Goal: Task Accomplishment & Management: Manage account settings

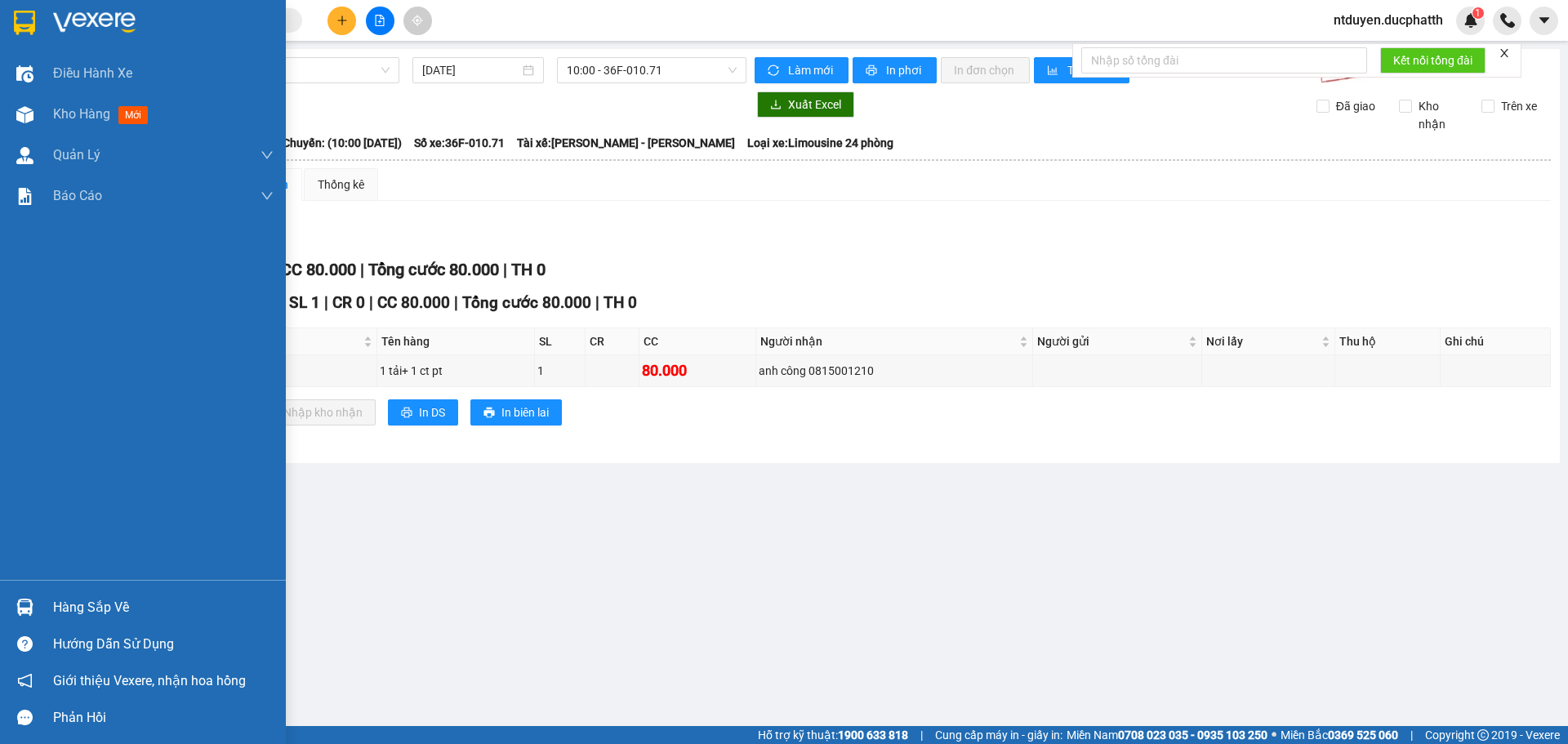
click at [109, 613] on div "Hàng sắp về" at bounding box center [164, 608] width 221 height 24
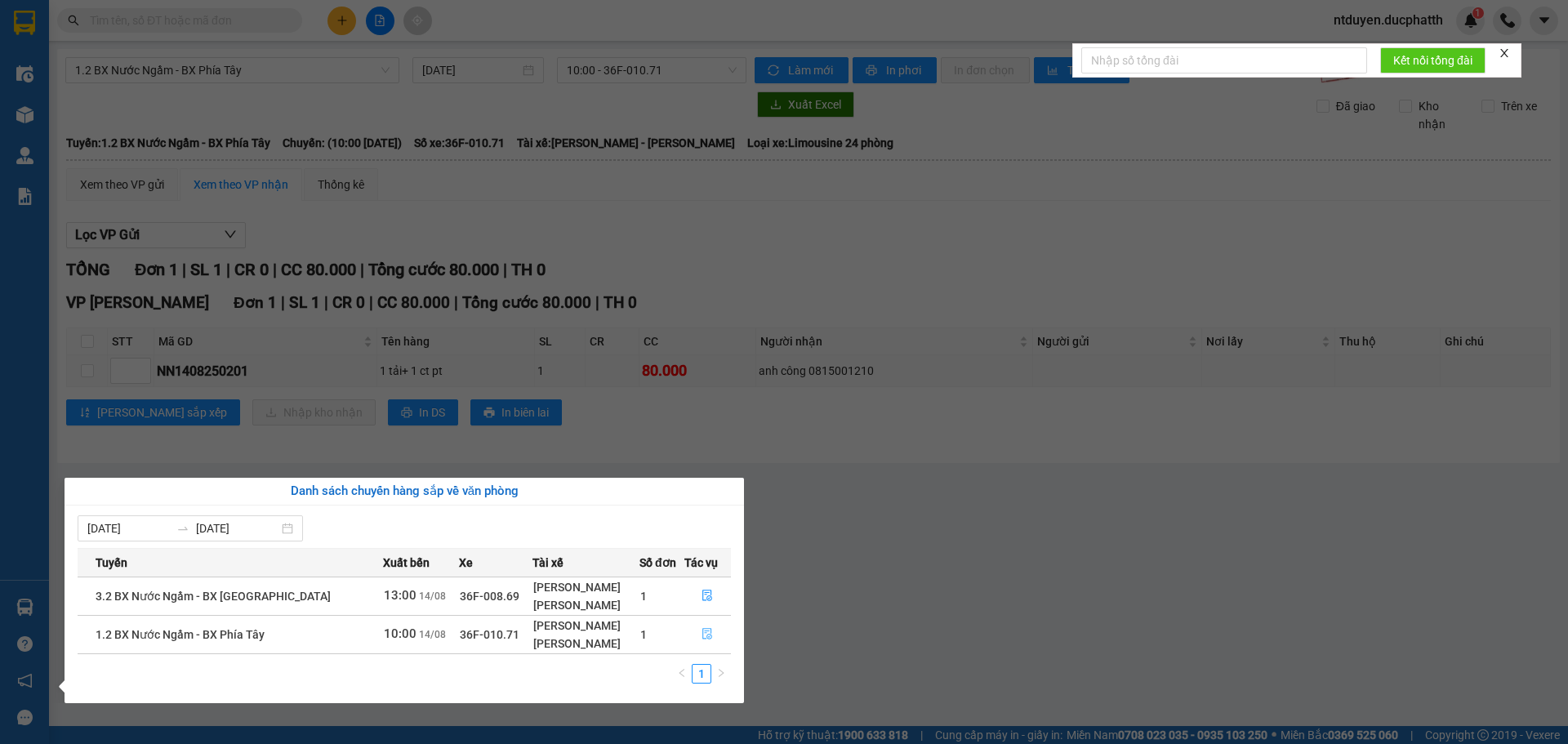
click at [710, 638] on icon "file-done" at bounding box center [708, 634] width 9 height 11
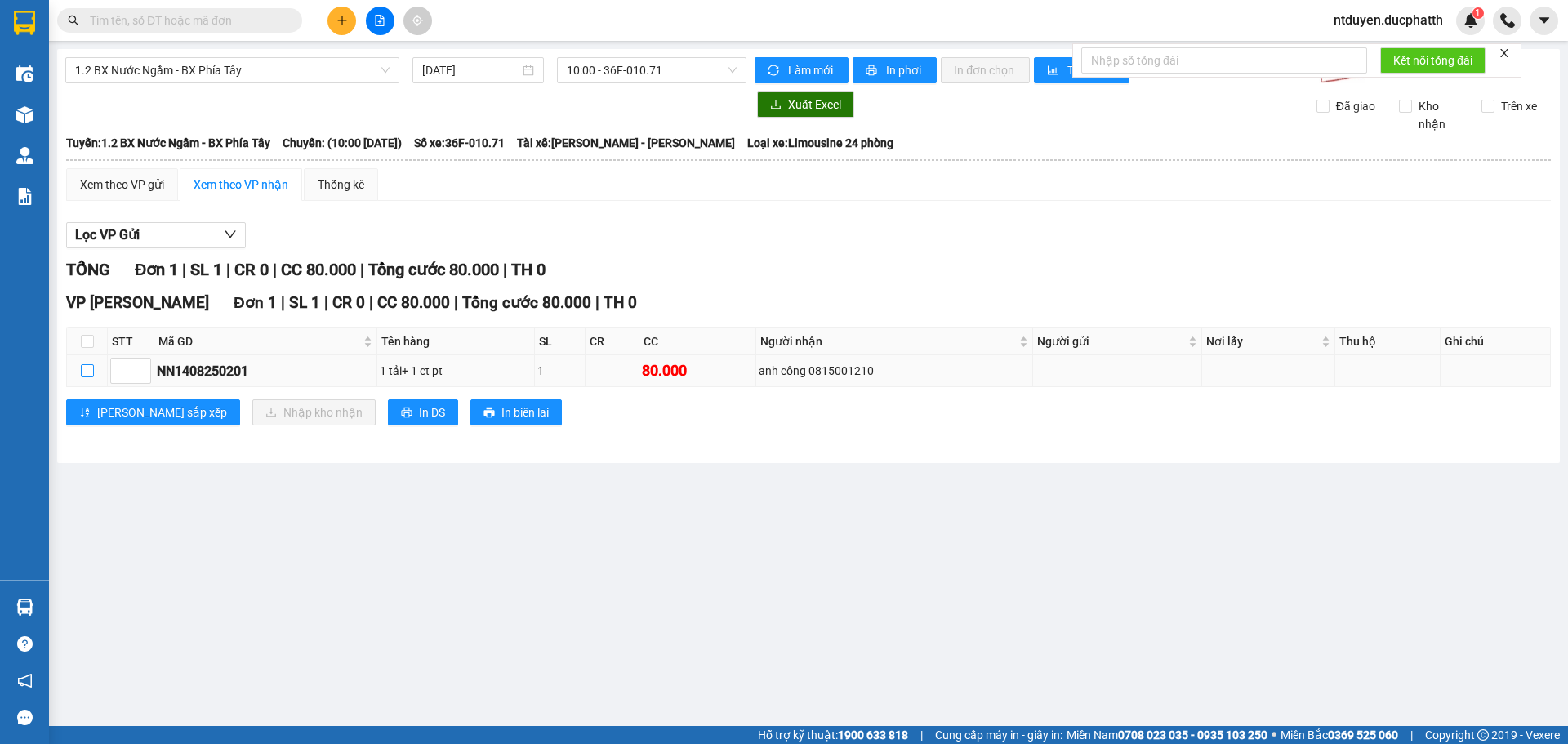
click at [82, 367] on input "checkbox" at bounding box center [87, 370] width 13 height 13
checkbox input "true"
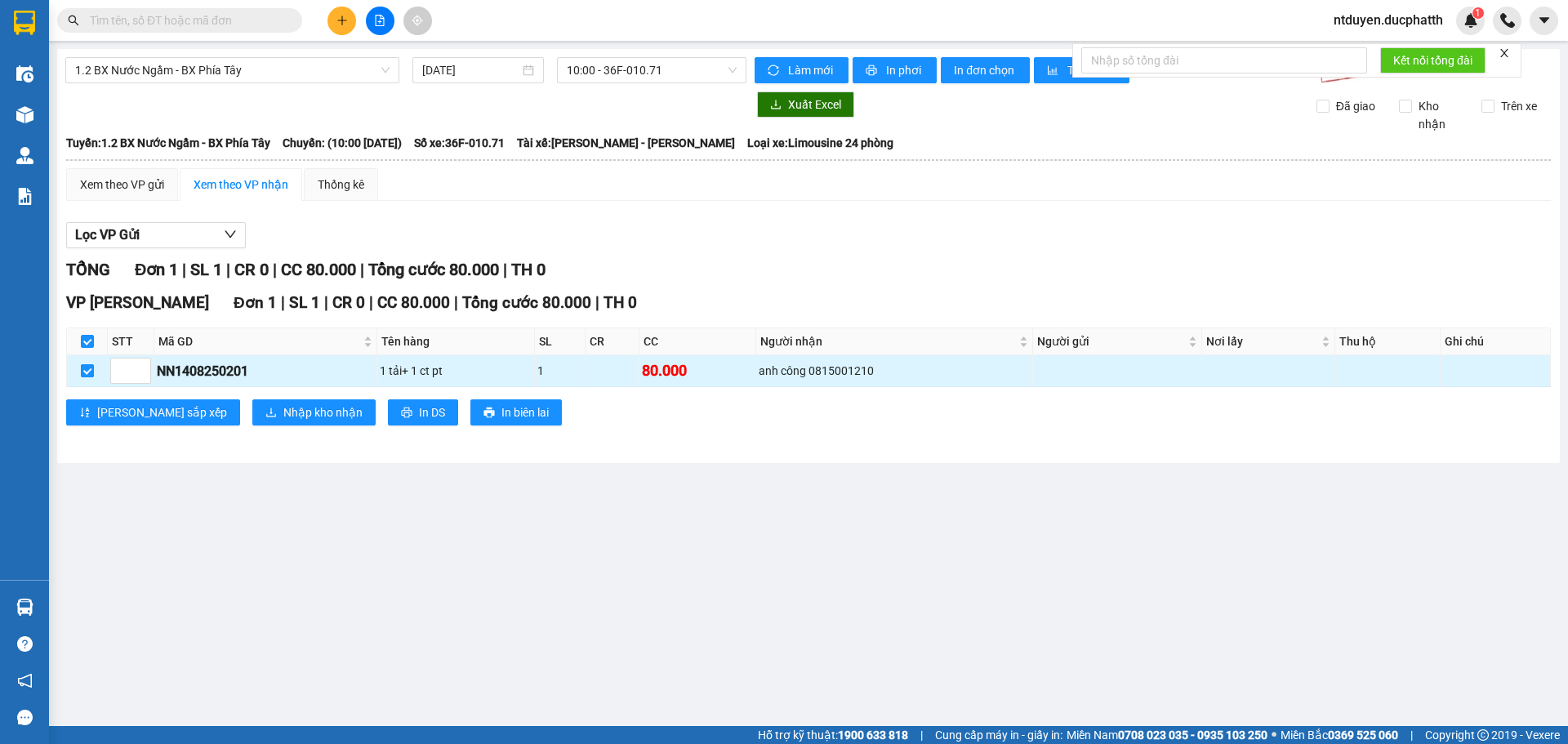
checkbox input "true"
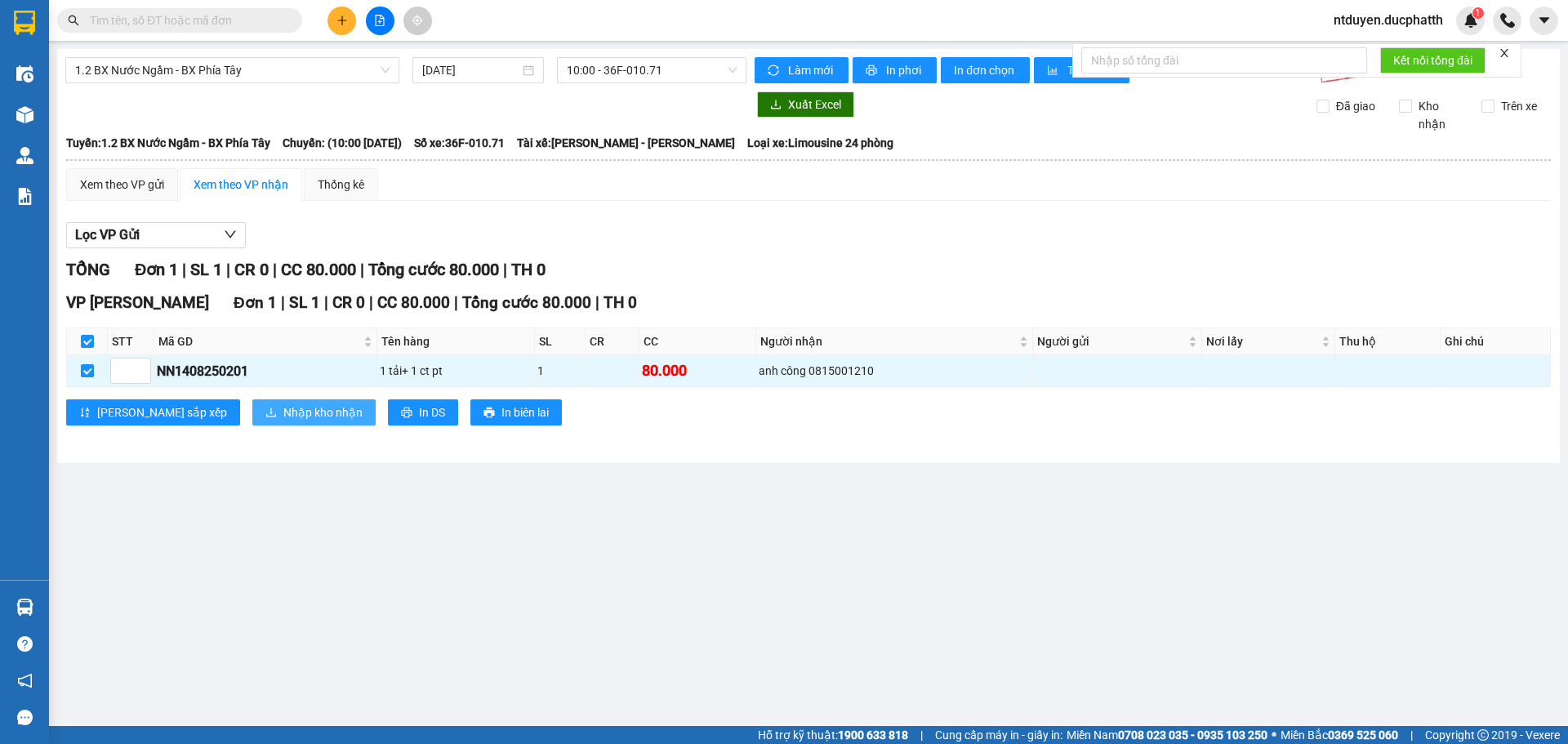
click at [252, 401] on button "Nhập kho nhận" at bounding box center [314, 412] width 123 height 26
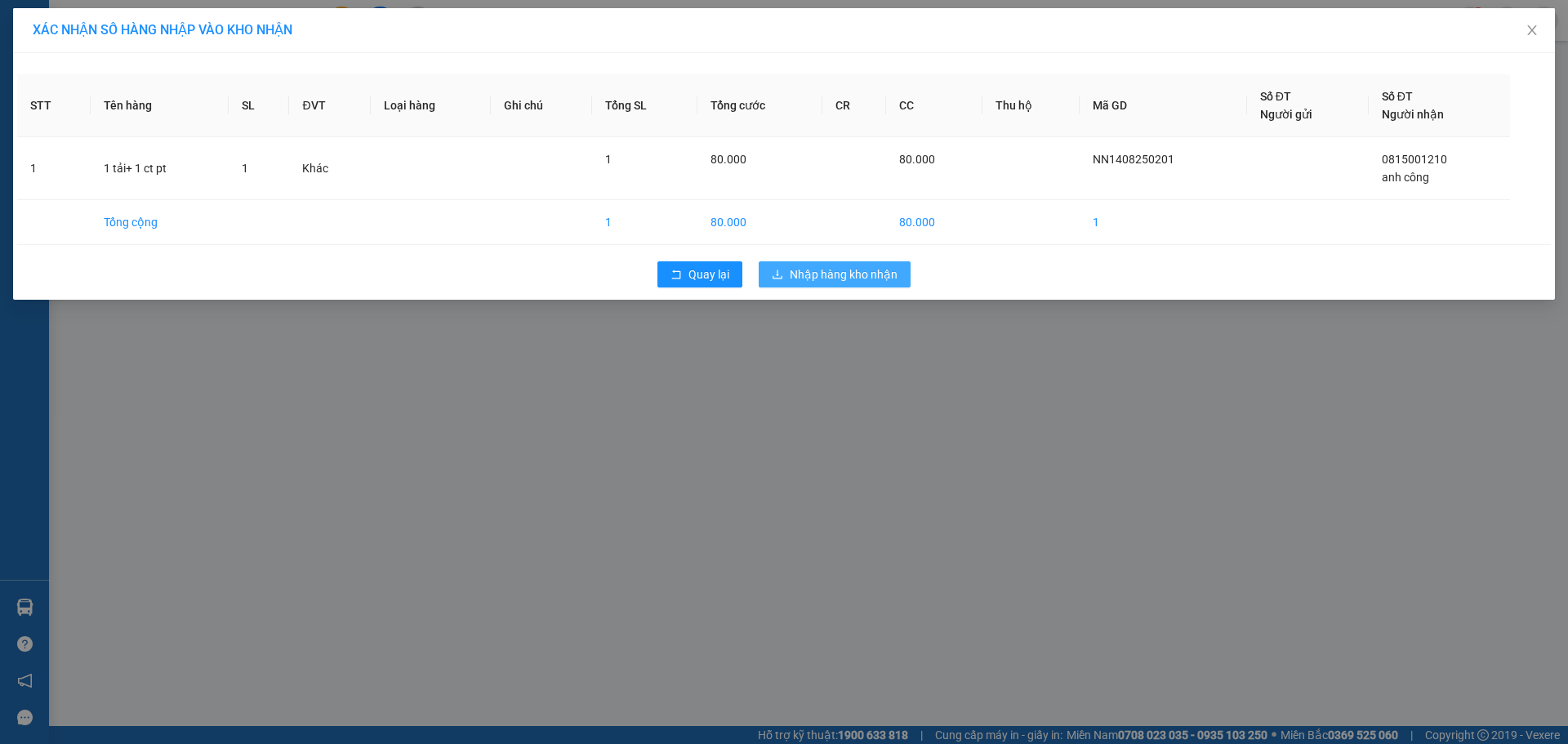
click at [854, 266] on span "Nhập hàng kho nhận" at bounding box center [842, 274] width 108 height 18
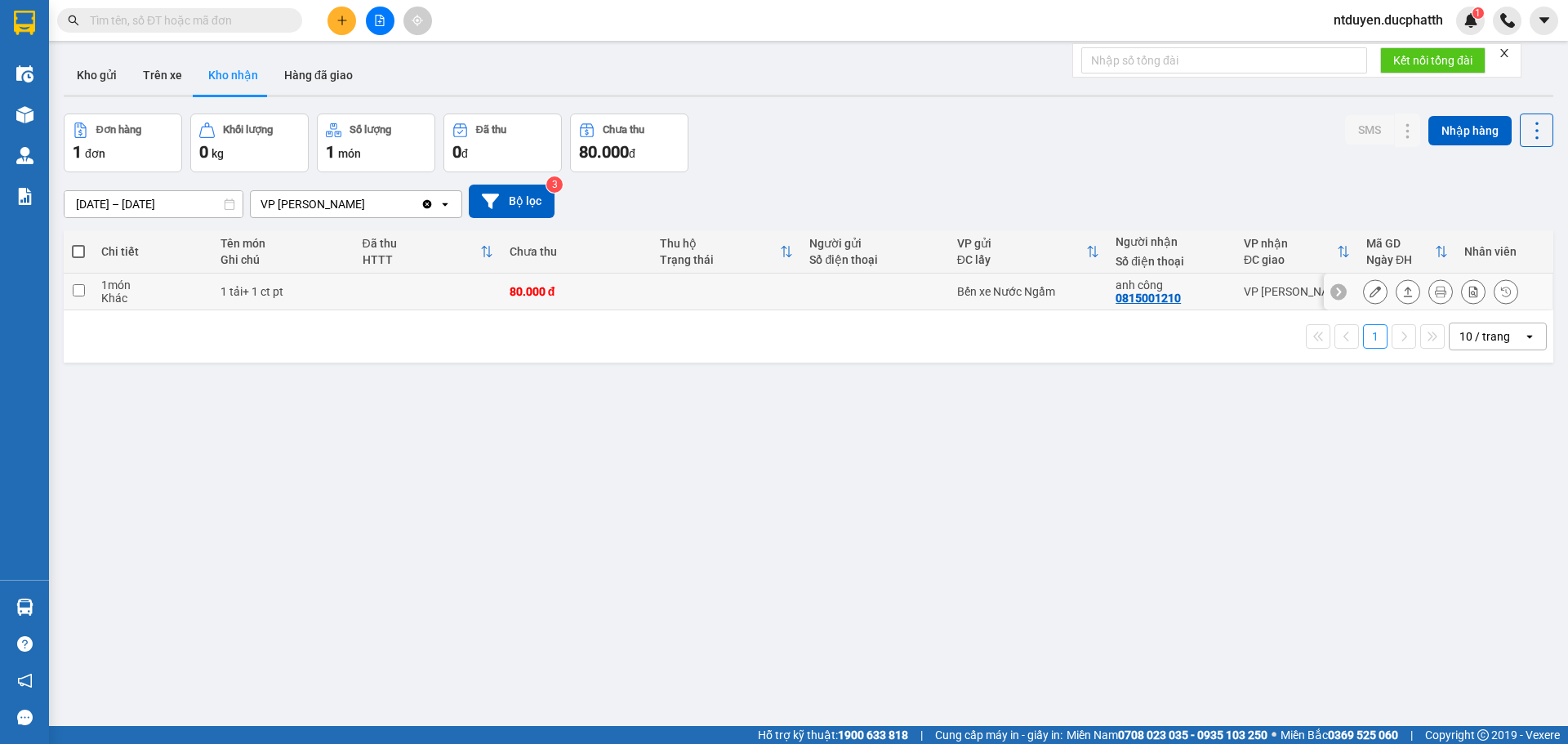
click at [680, 298] on td at bounding box center [726, 292] width 151 height 36
checkbox input "true"
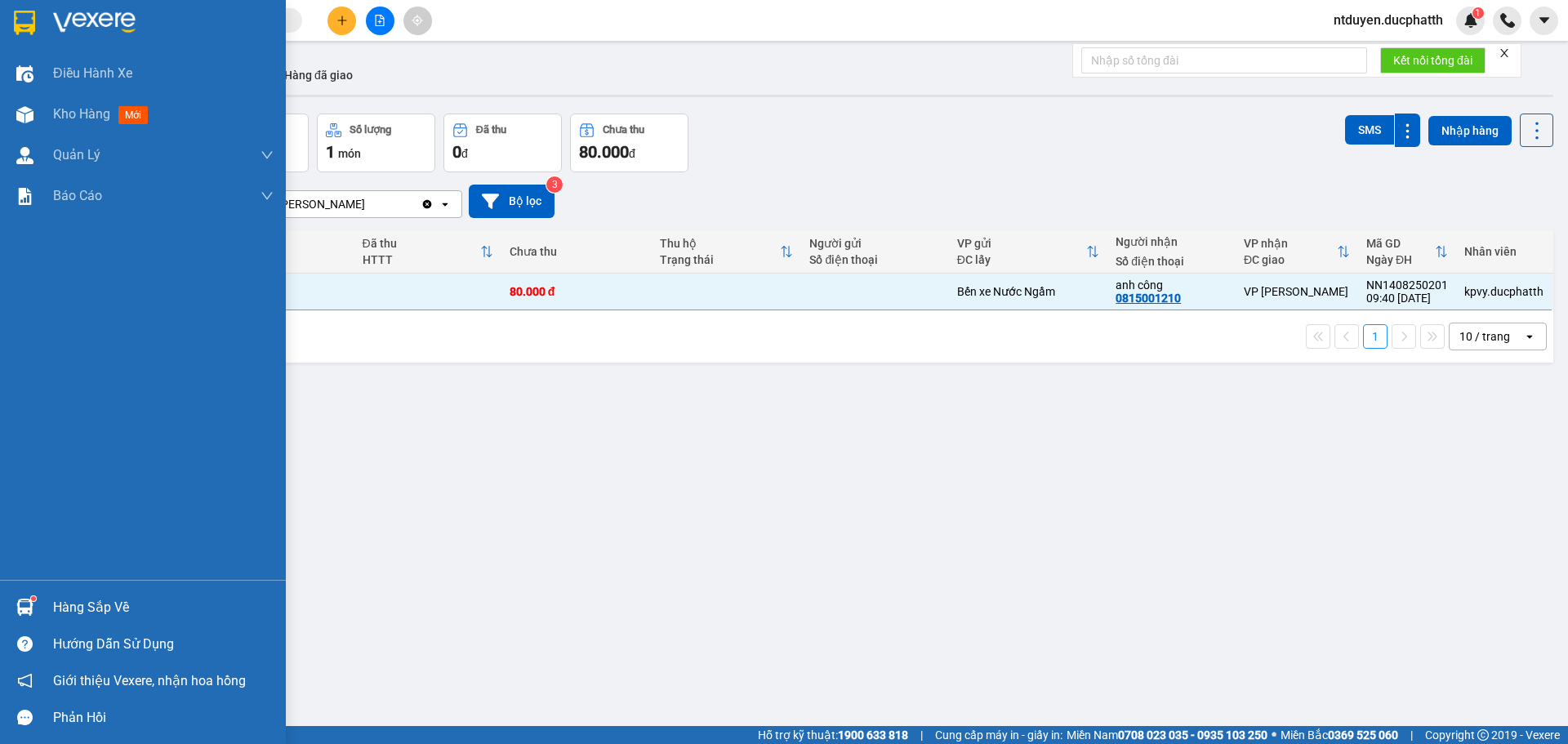
click at [22, 602] on img at bounding box center [24, 607] width 17 height 17
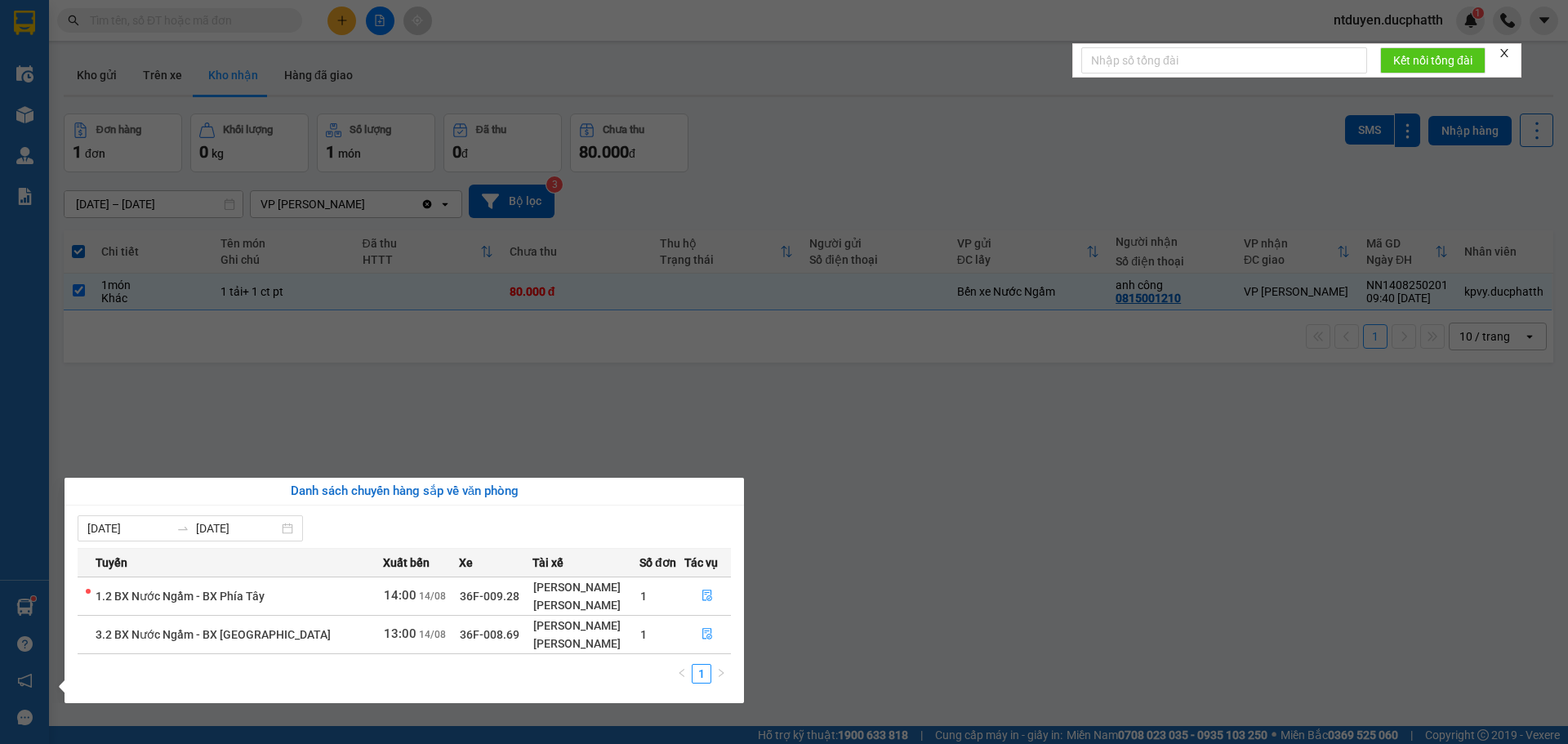
click at [990, 222] on section "Kết quả tìm kiếm ( 0 ) Bộ lọc No Data ntduyen.ducphatth 1 Điều hành xe Kho hàng…" at bounding box center [784, 372] width 1568 height 744
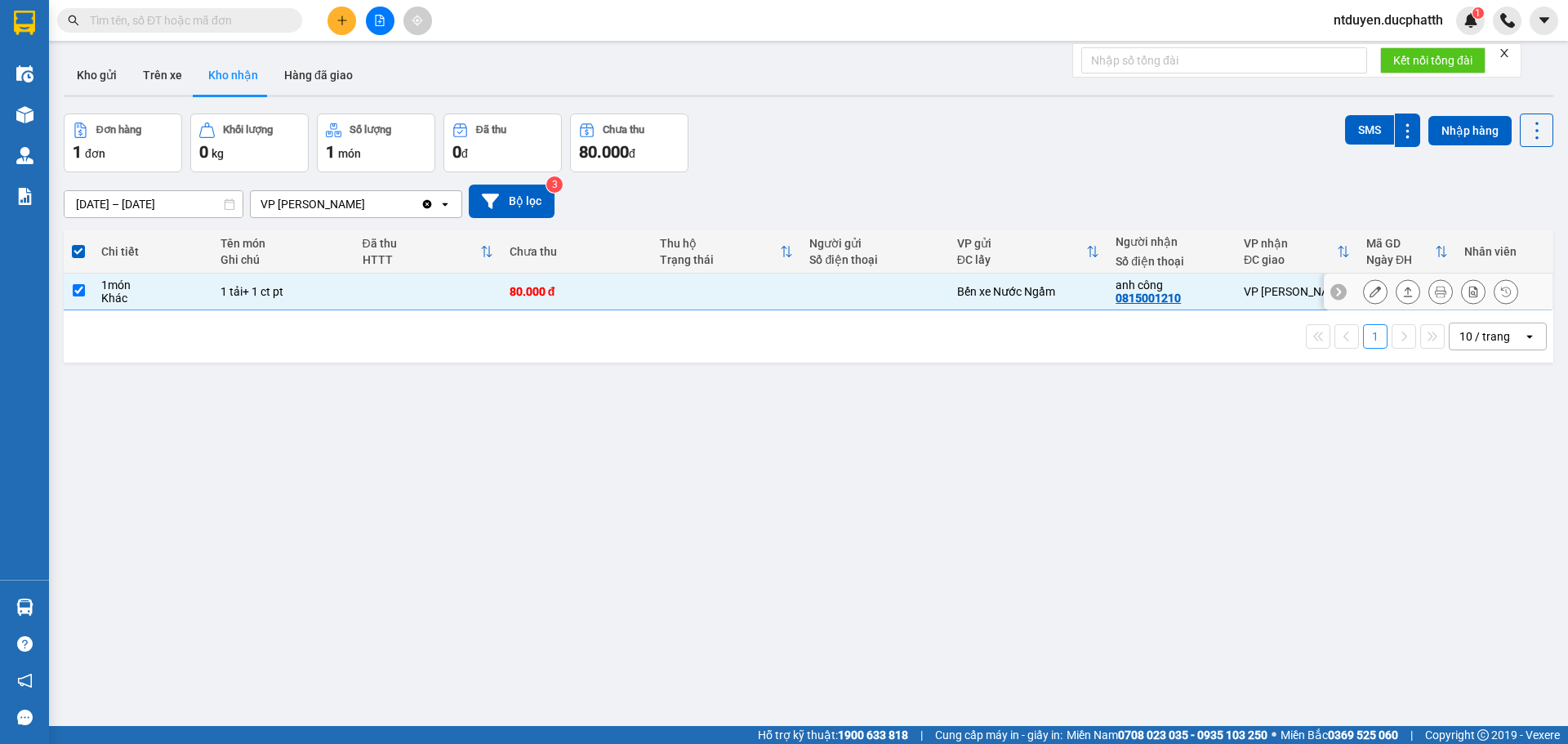
click at [1370, 293] on icon at bounding box center [1375, 292] width 11 height 11
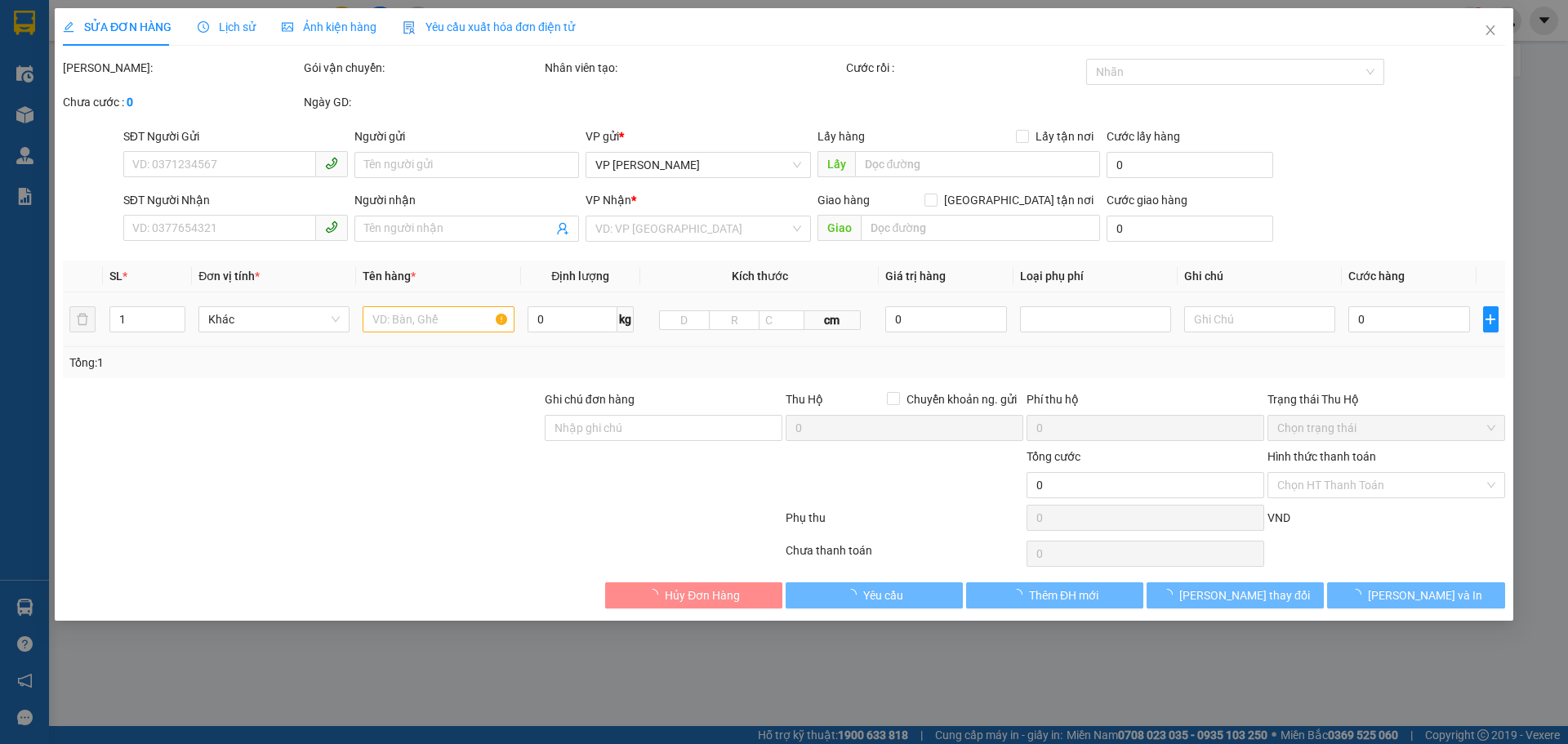
type input "0815001210"
type input "anh công"
type input "nntt"
type input "80.000"
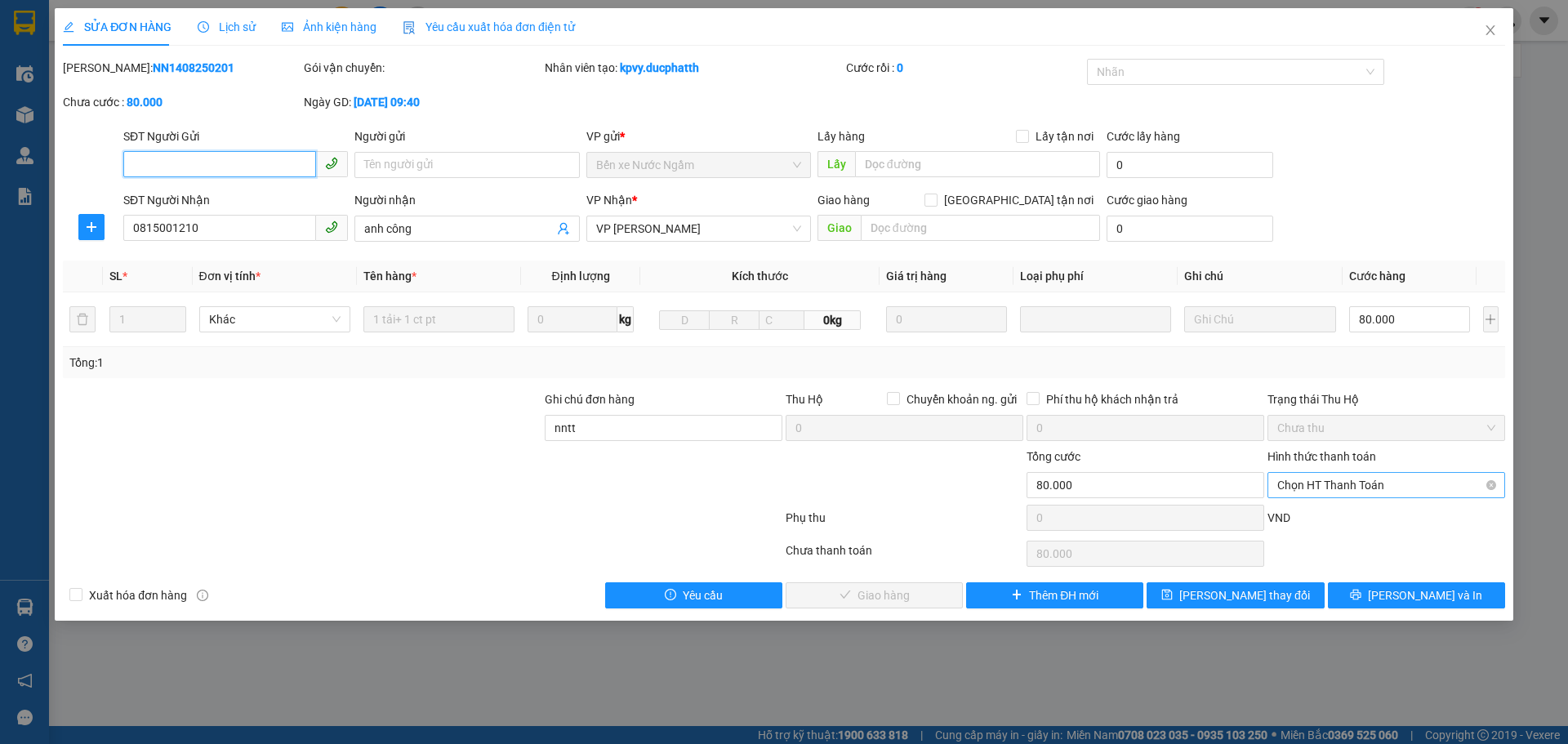
click at [1340, 486] on span "Chọn HT Thanh Toán" at bounding box center [1386, 485] width 218 height 24
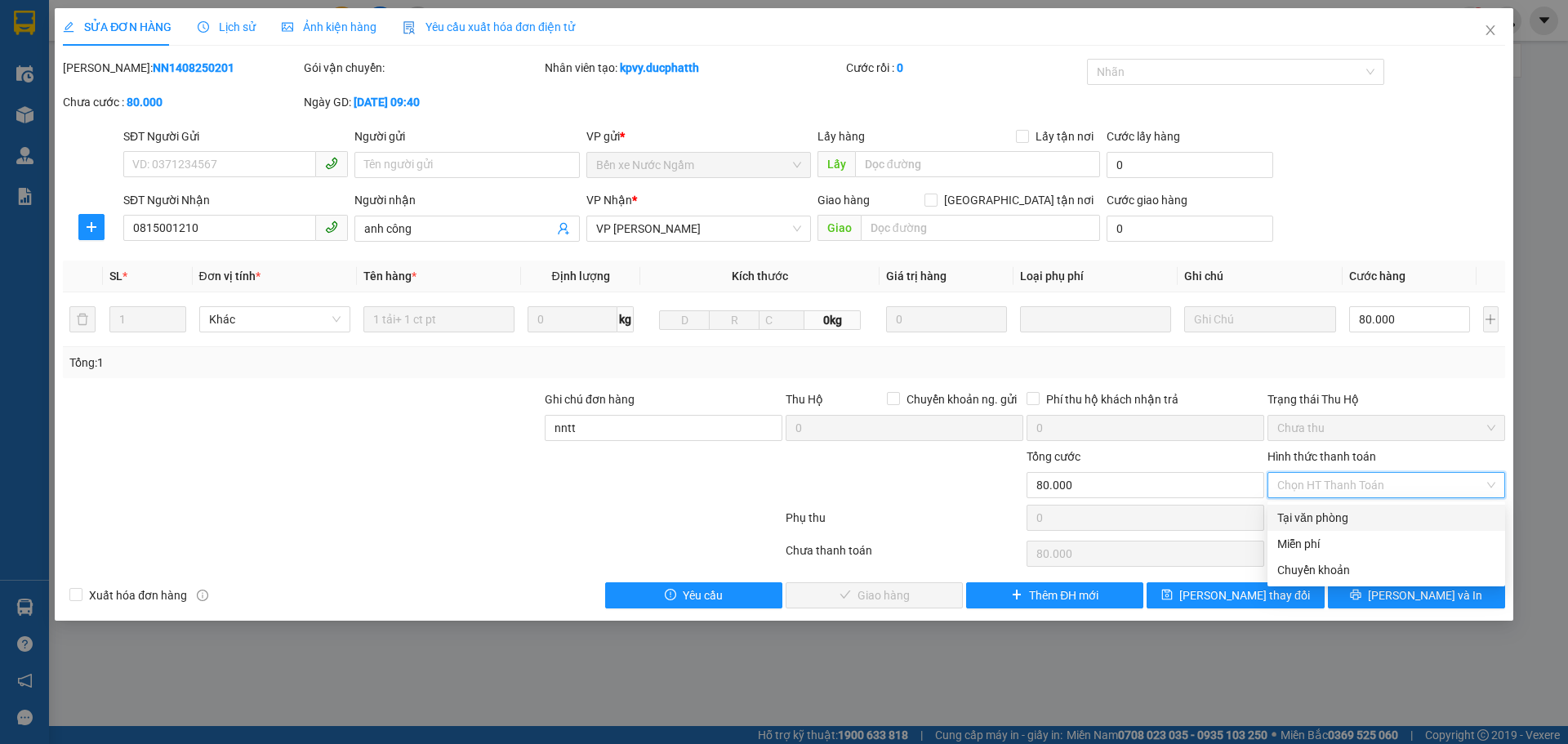
click at [1312, 512] on div "Tại văn phòng" at bounding box center [1386, 517] width 218 height 18
type input "0"
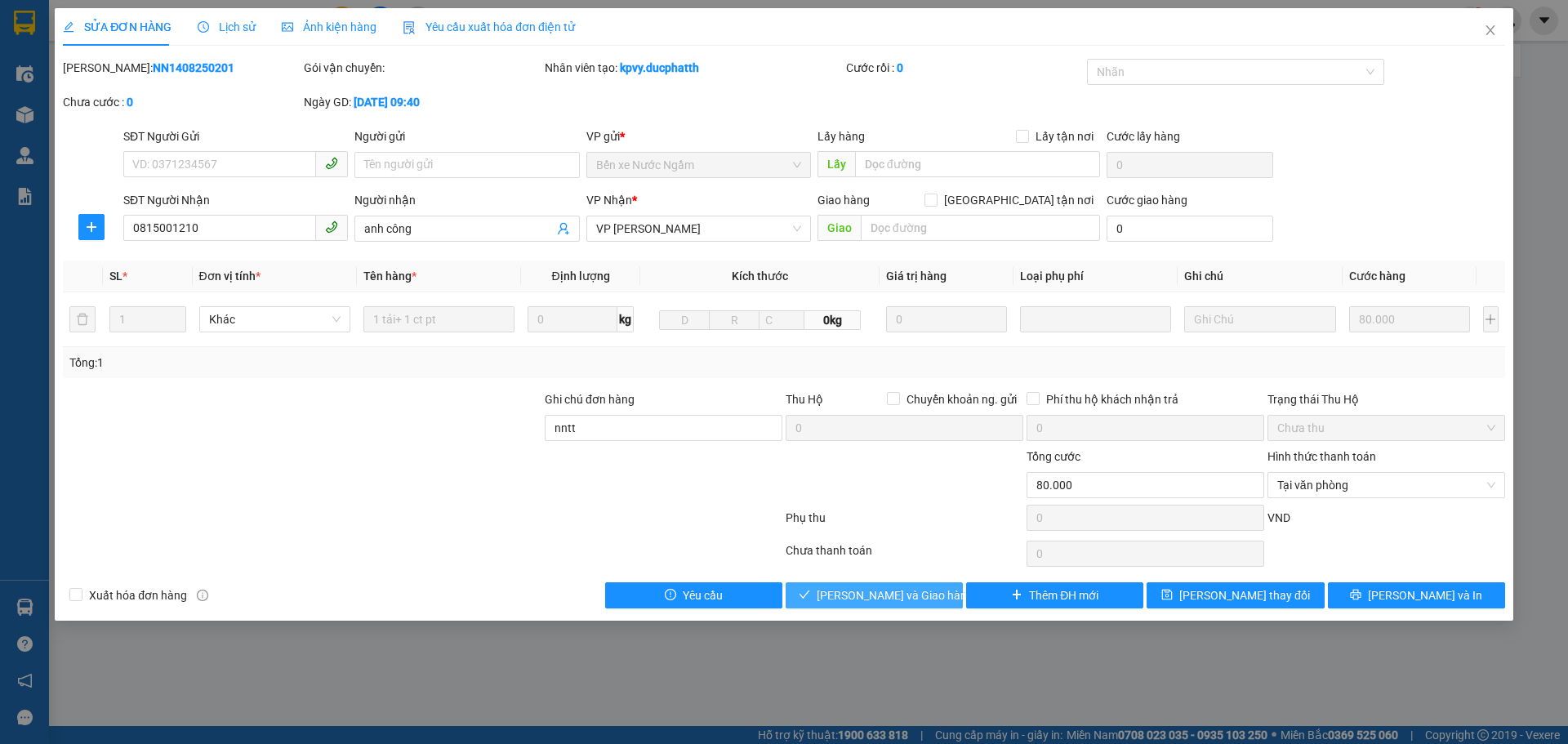
click at [885, 599] on span "Lưu và Giao hàng" at bounding box center [895, 594] width 157 height 18
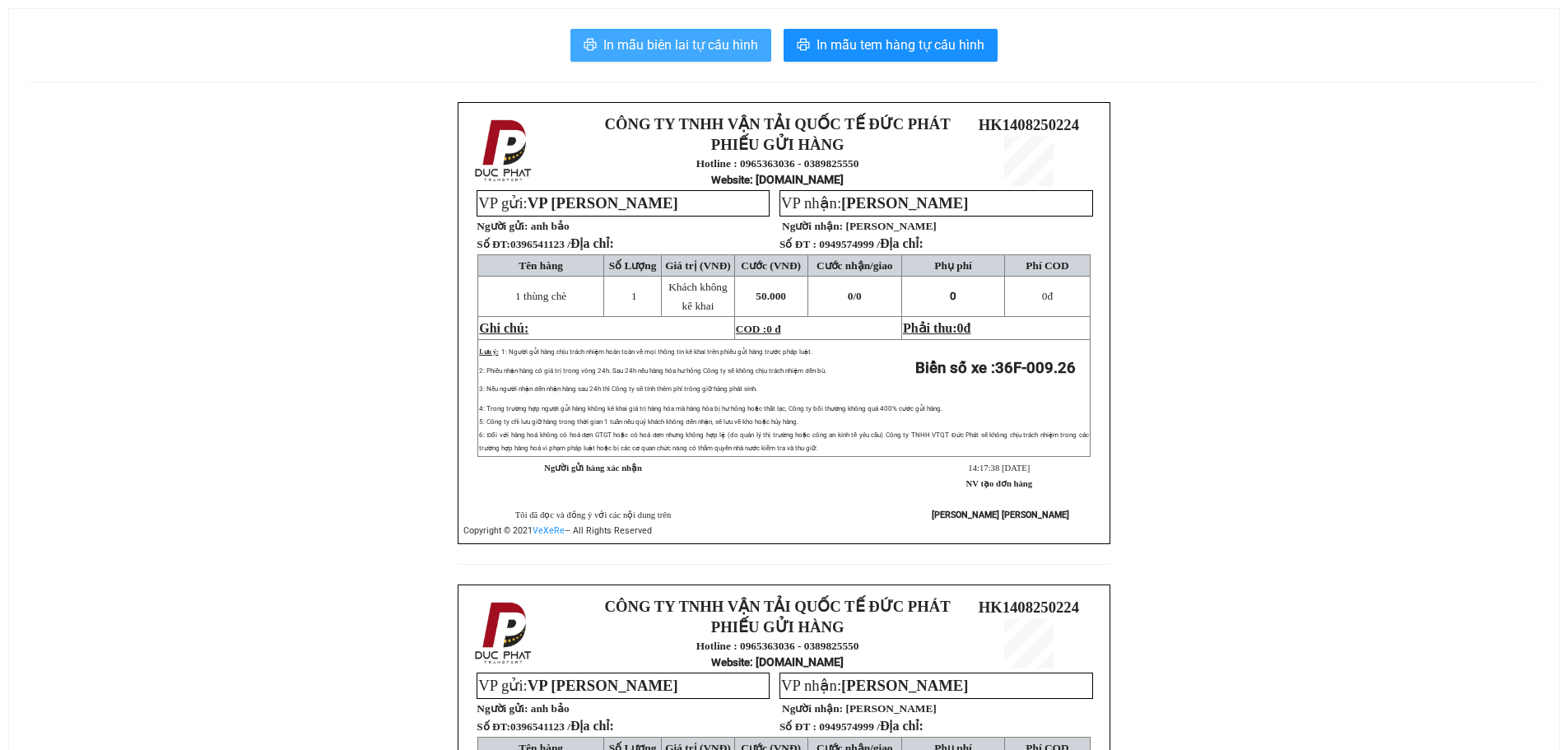
click at [706, 48] on span "In mẫu biên lai tự cấu hình" at bounding box center [680, 45] width 155 height 21
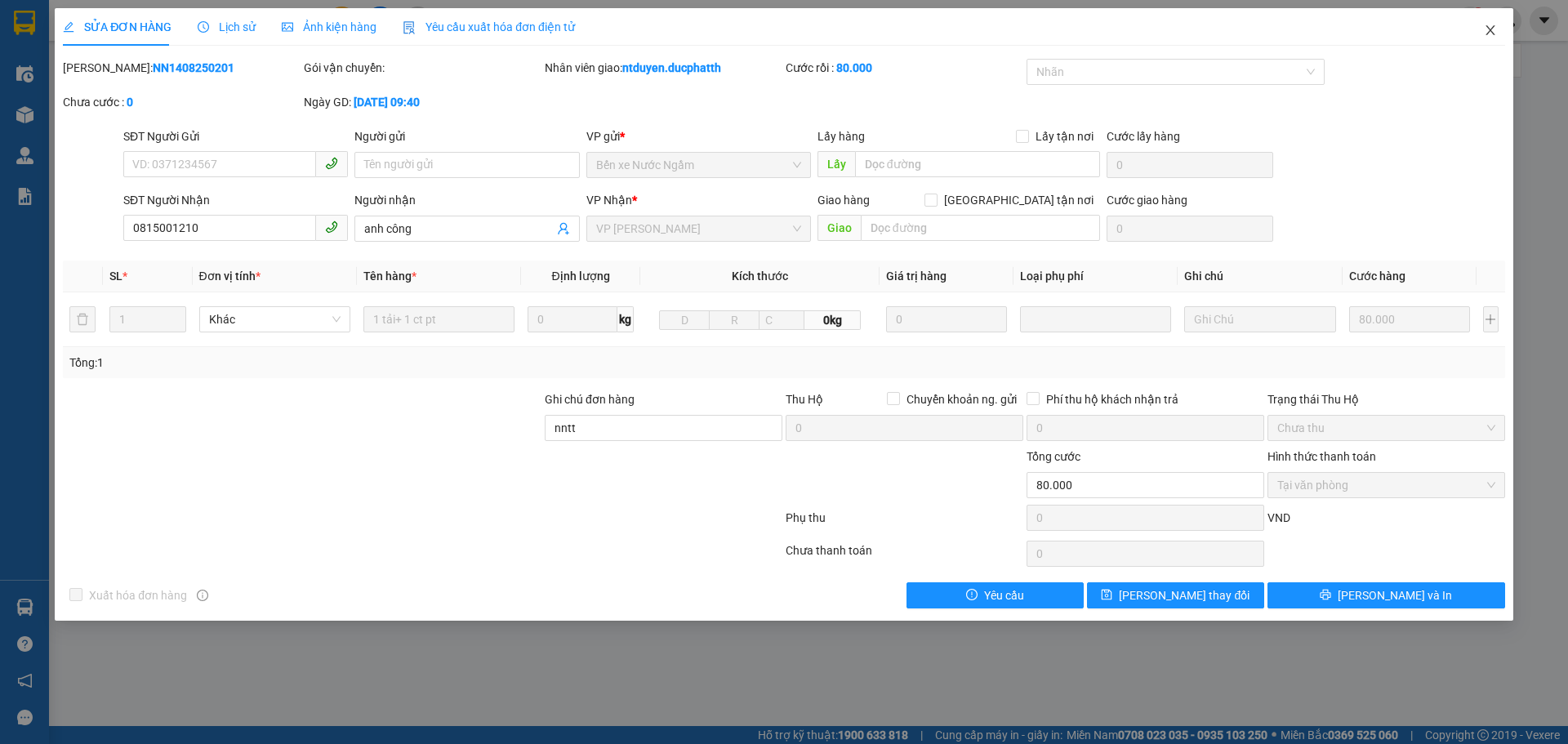
click at [1487, 28] on icon "close" at bounding box center [1490, 30] width 9 height 9
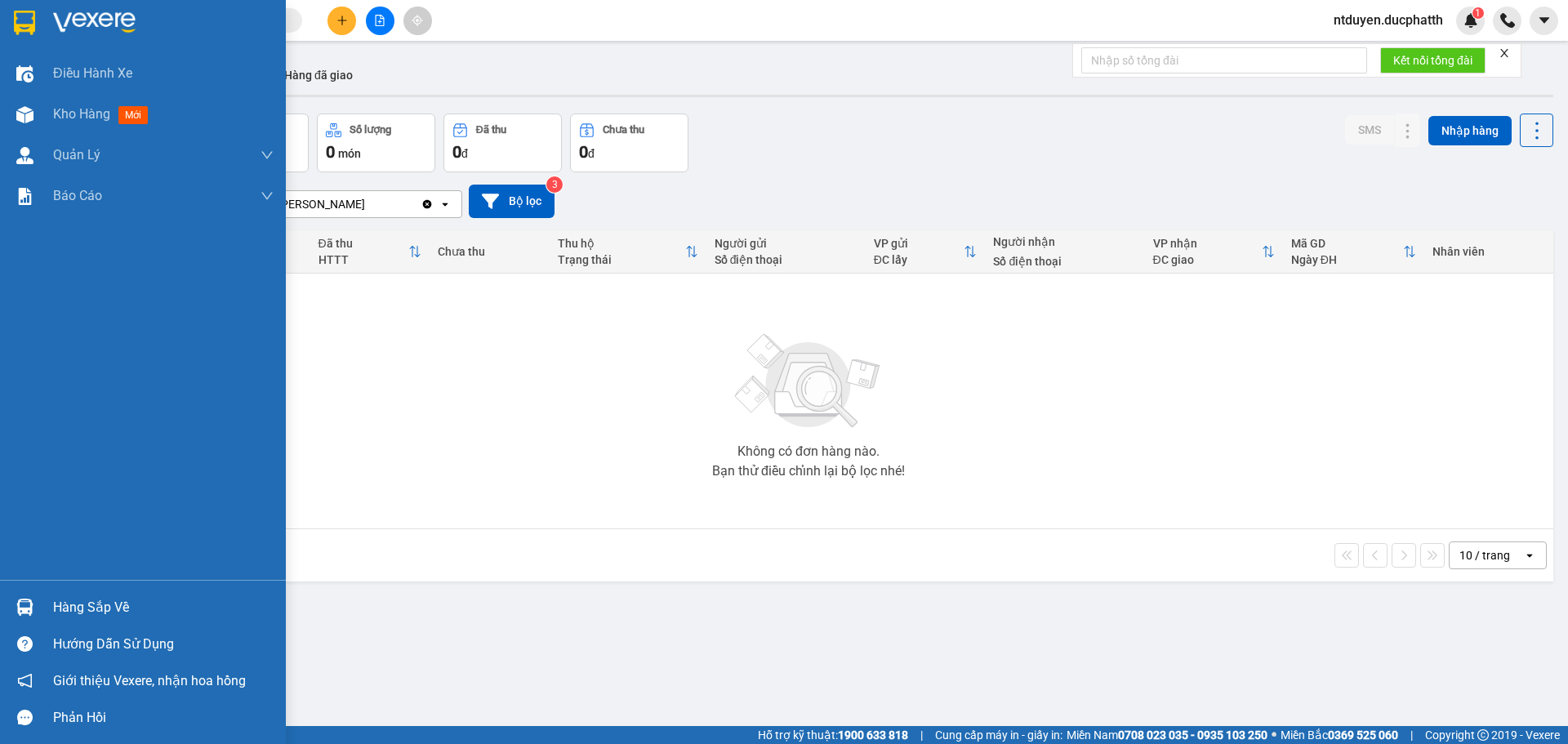
click at [91, 612] on div "Hàng sắp về" at bounding box center [164, 608] width 221 height 24
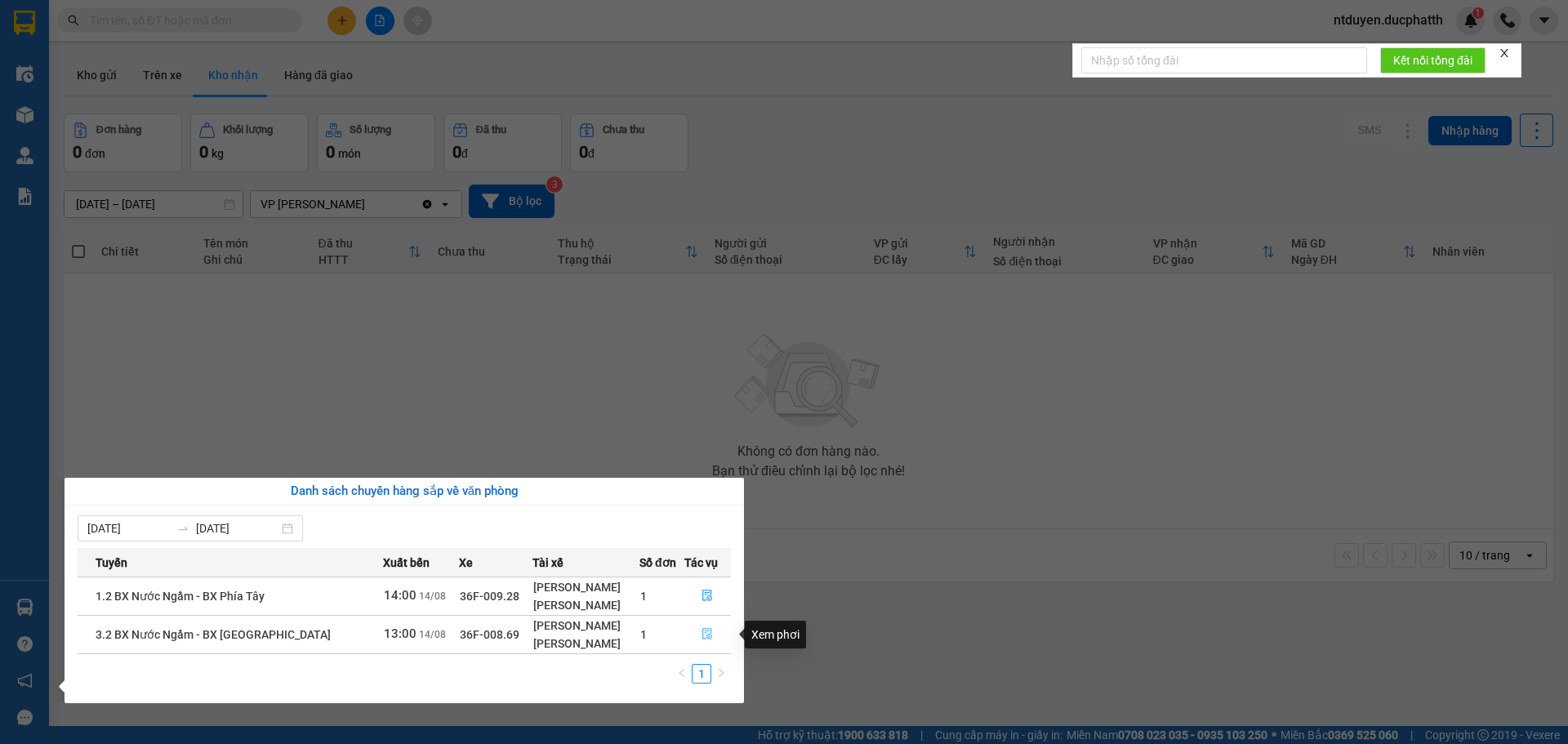
click at [702, 629] on icon "file-done" at bounding box center [707, 634] width 11 height 11
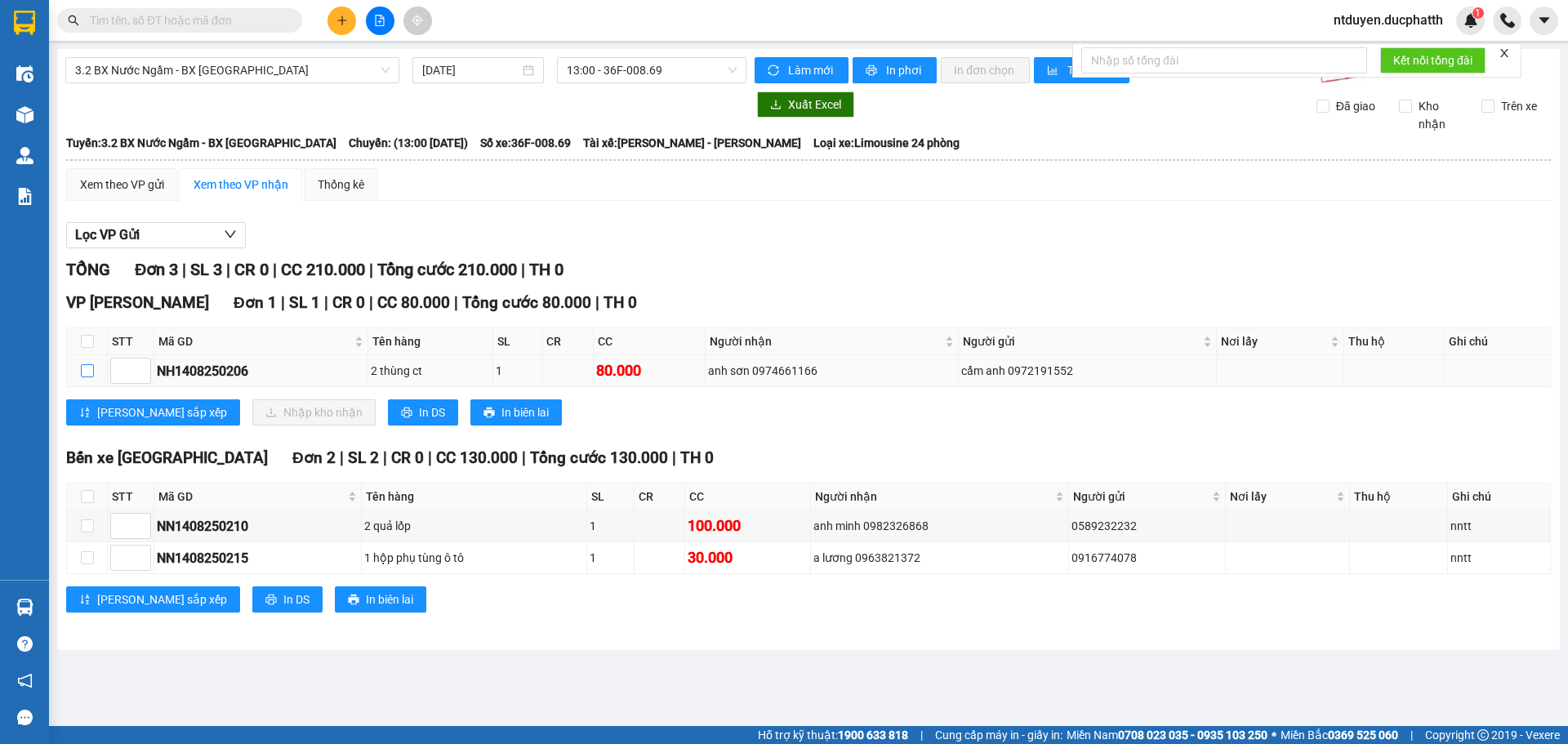
click at [83, 372] on input "checkbox" at bounding box center [87, 370] width 13 height 13
checkbox input "true"
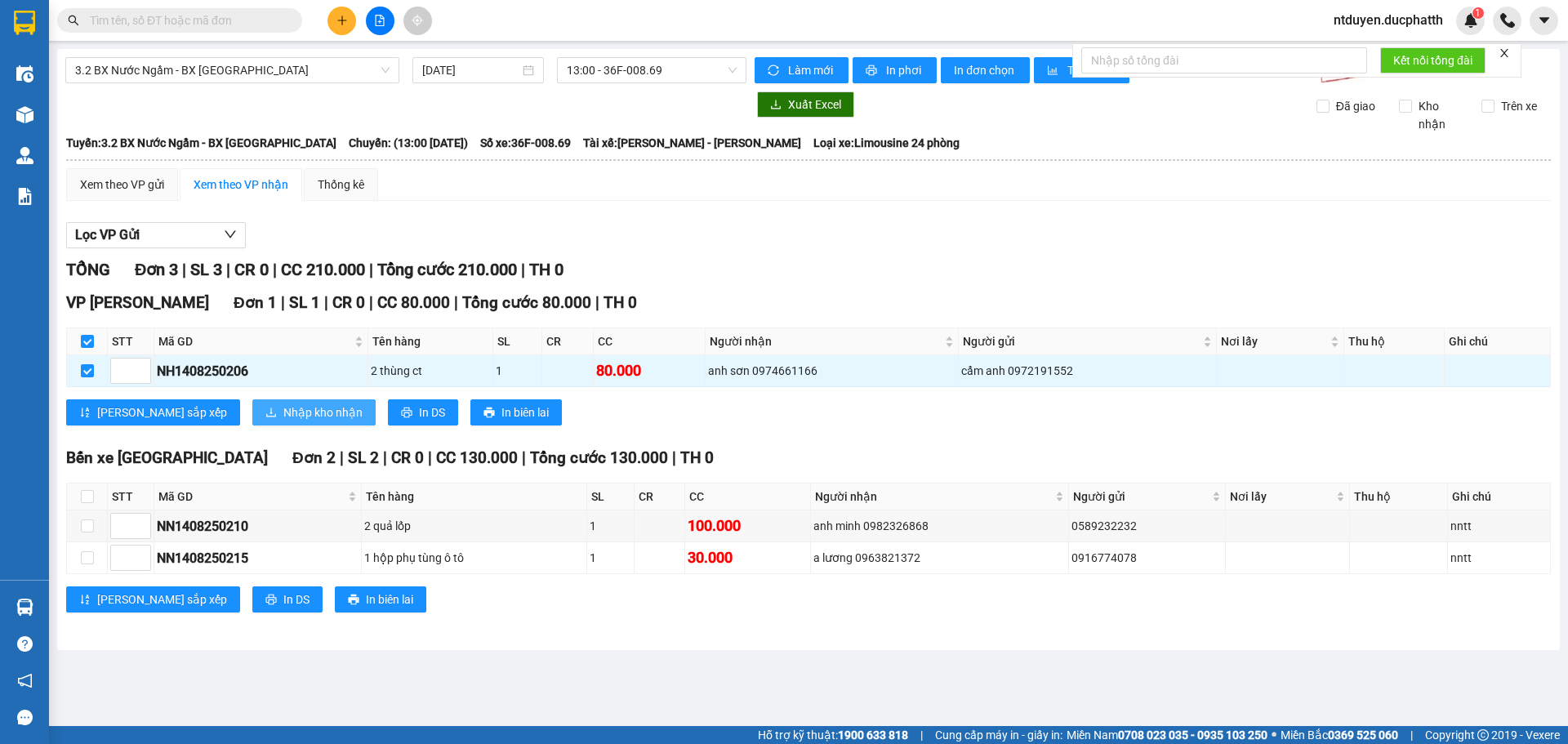
click at [283, 419] on span "Nhập kho nhận" at bounding box center [323, 411] width 79 height 18
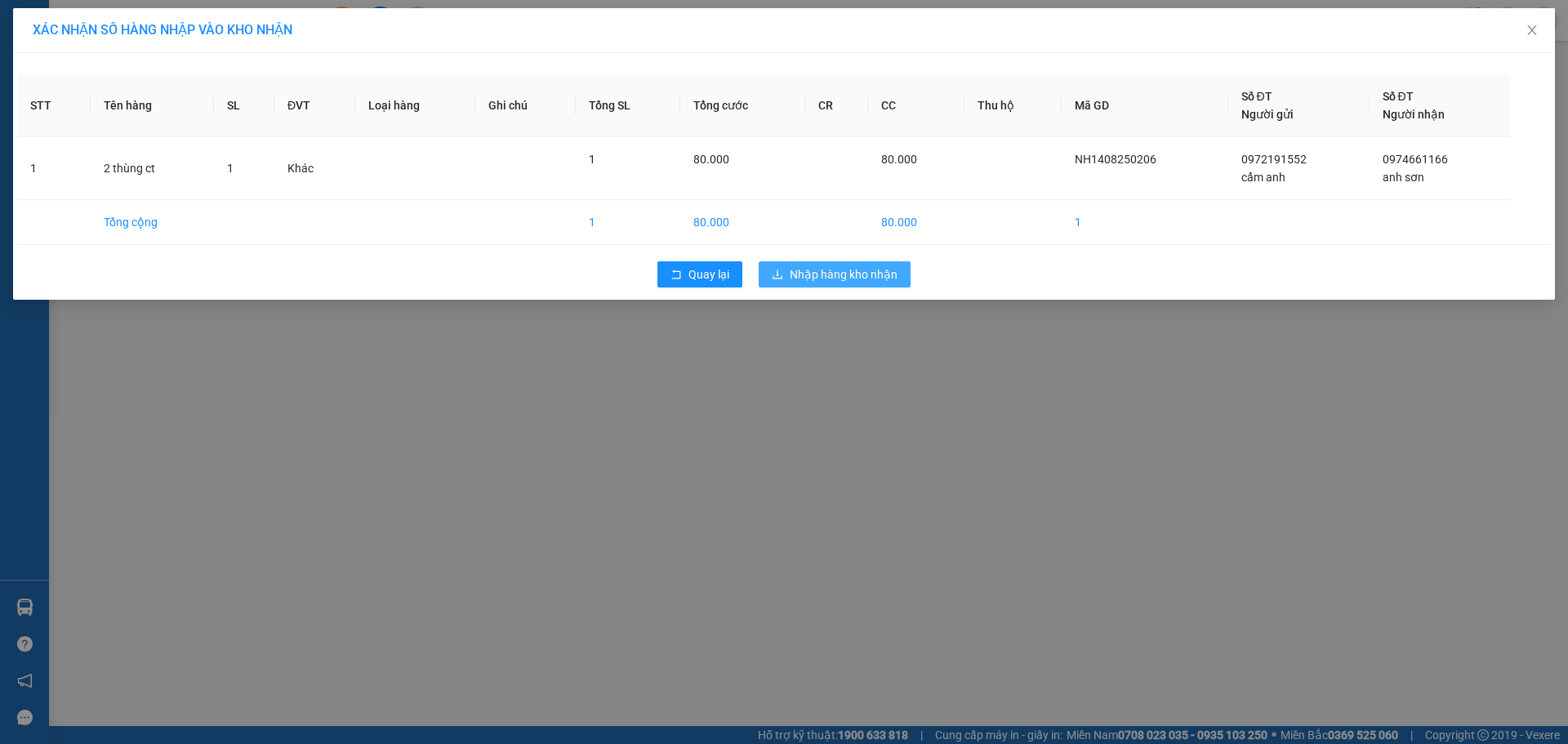
click at [839, 278] on span "Nhập hàng kho nhận" at bounding box center [842, 274] width 108 height 18
